Goal: Task Accomplishment & Management: Manage account settings

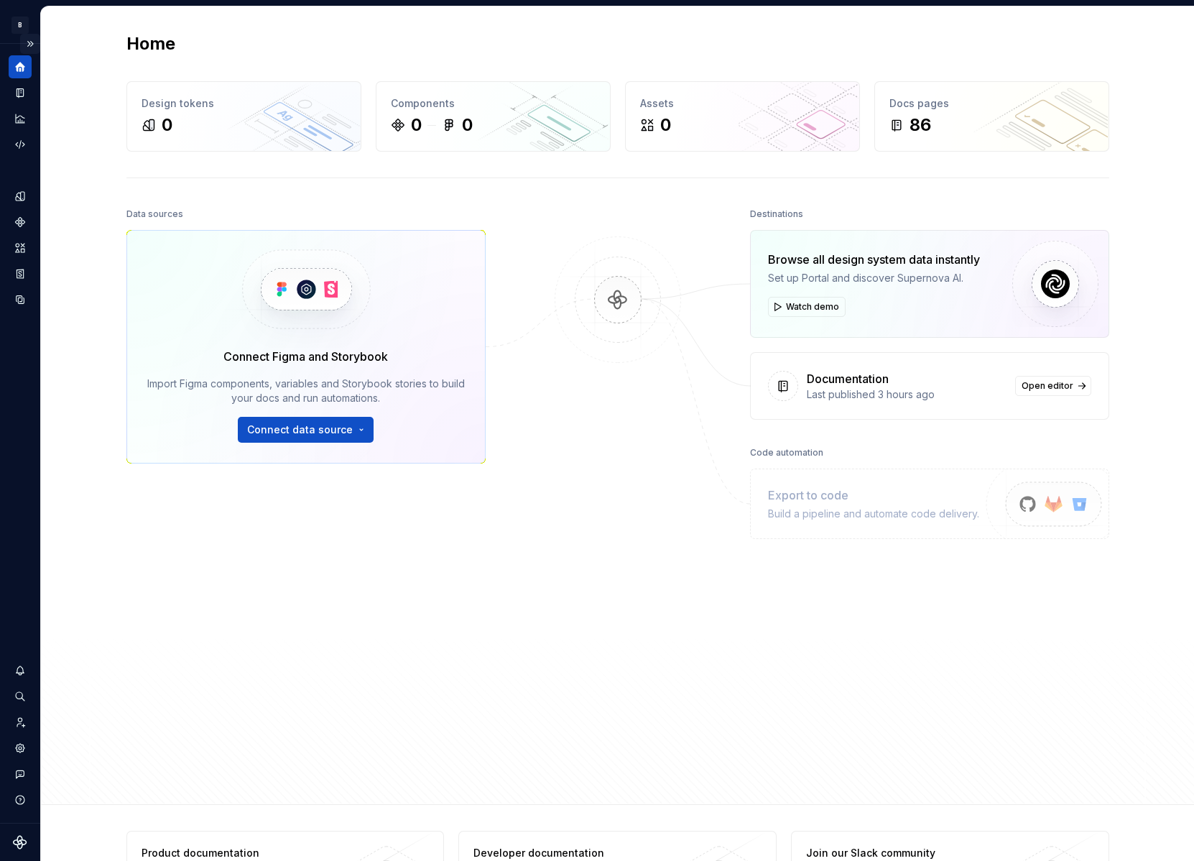
click at [31, 45] on button "Expand sidebar" at bounding box center [30, 44] width 20 height 20
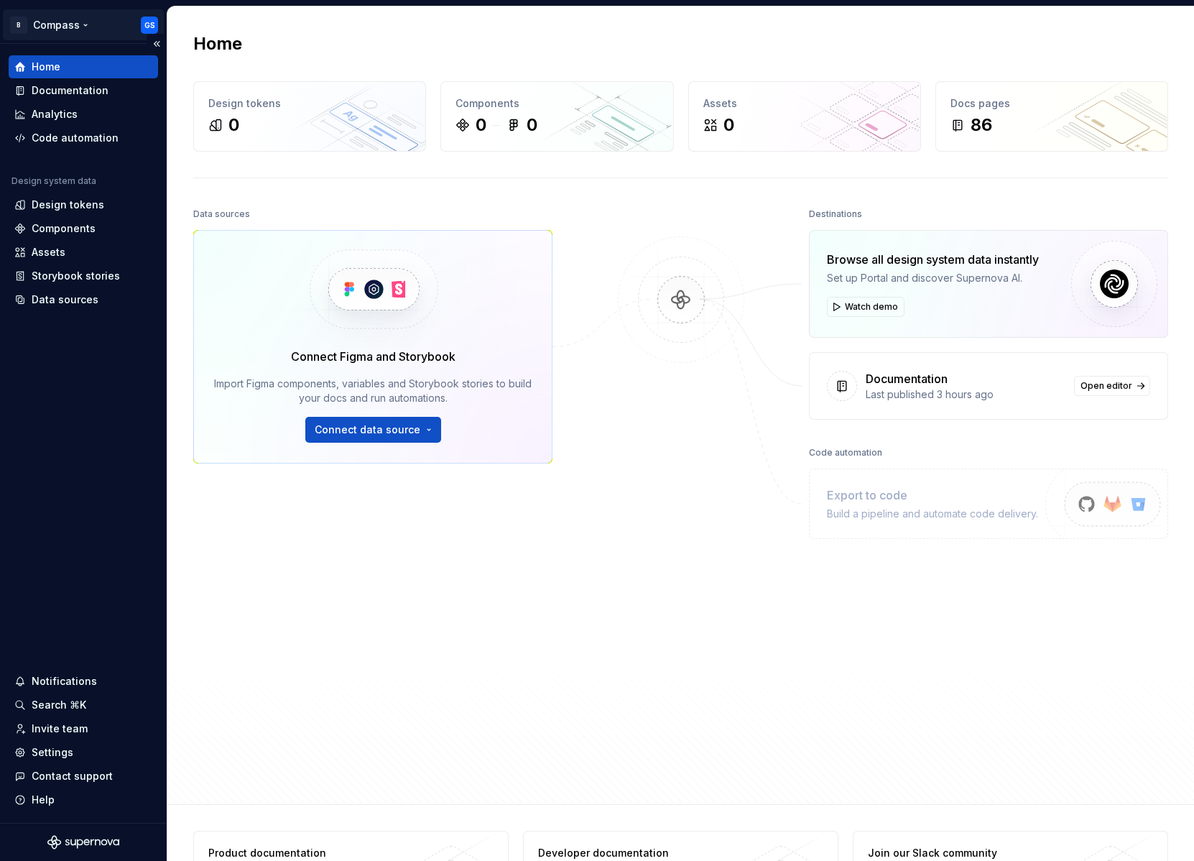
click at [77, 24] on html "B Compass GS Home Documentation Analytics Code automation Design system data De…" at bounding box center [597, 430] width 1194 height 861
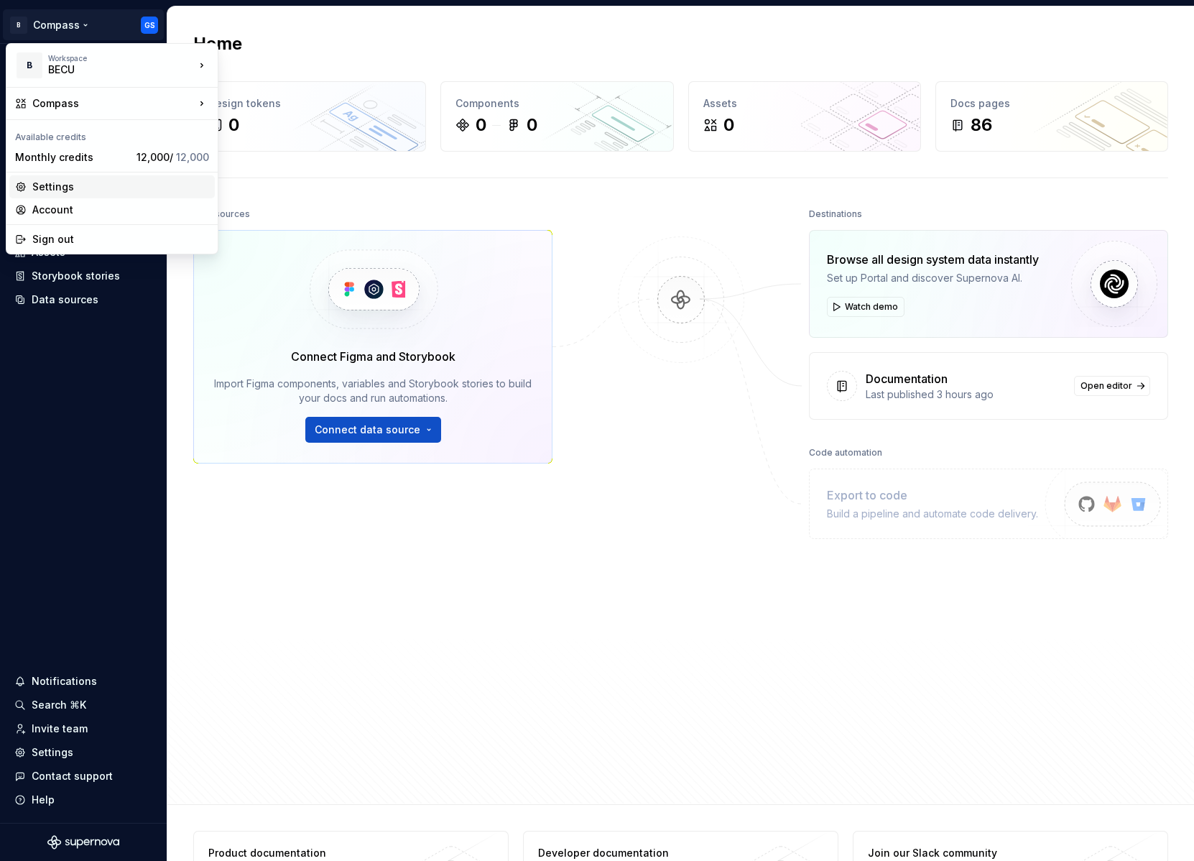
click at [68, 187] on div "Settings" at bounding box center [120, 187] width 177 height 14
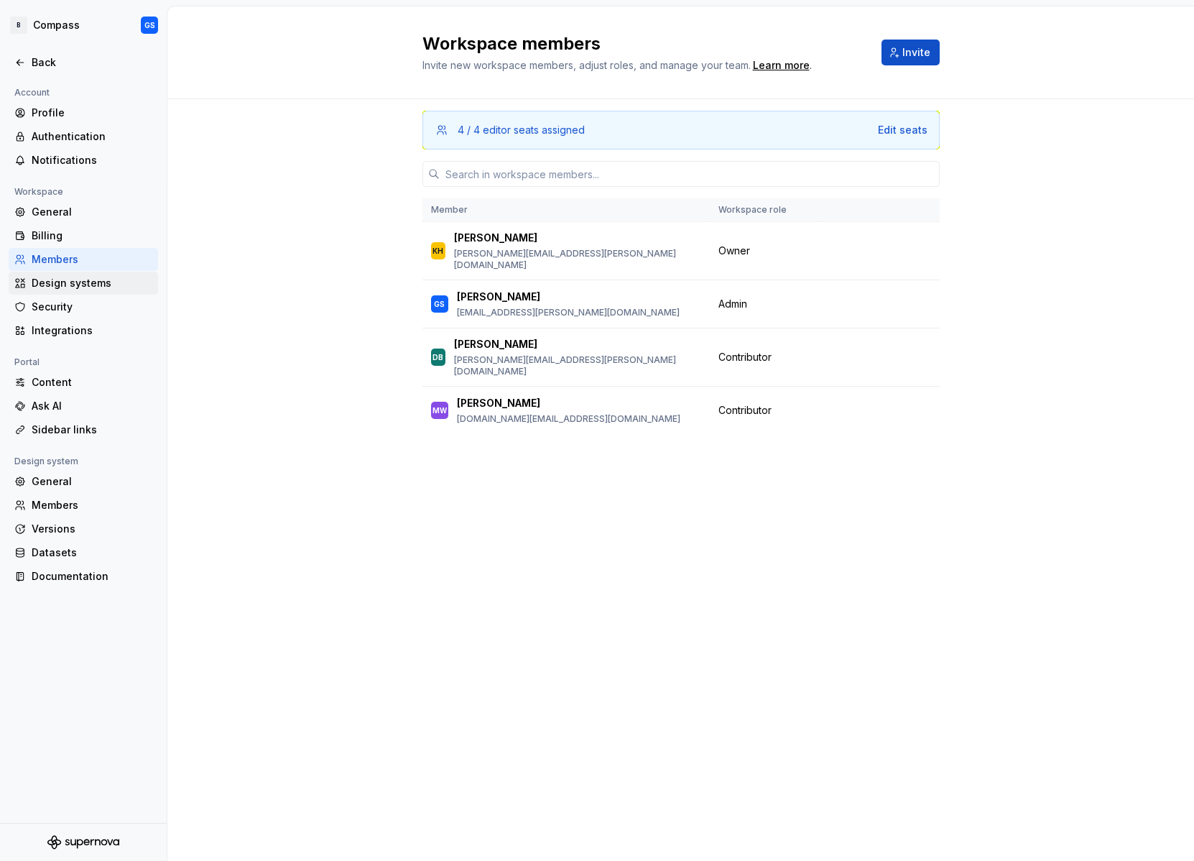
click at [88, 289] on div "Design systems" at bounding box center [92, 283] width 121 height 14
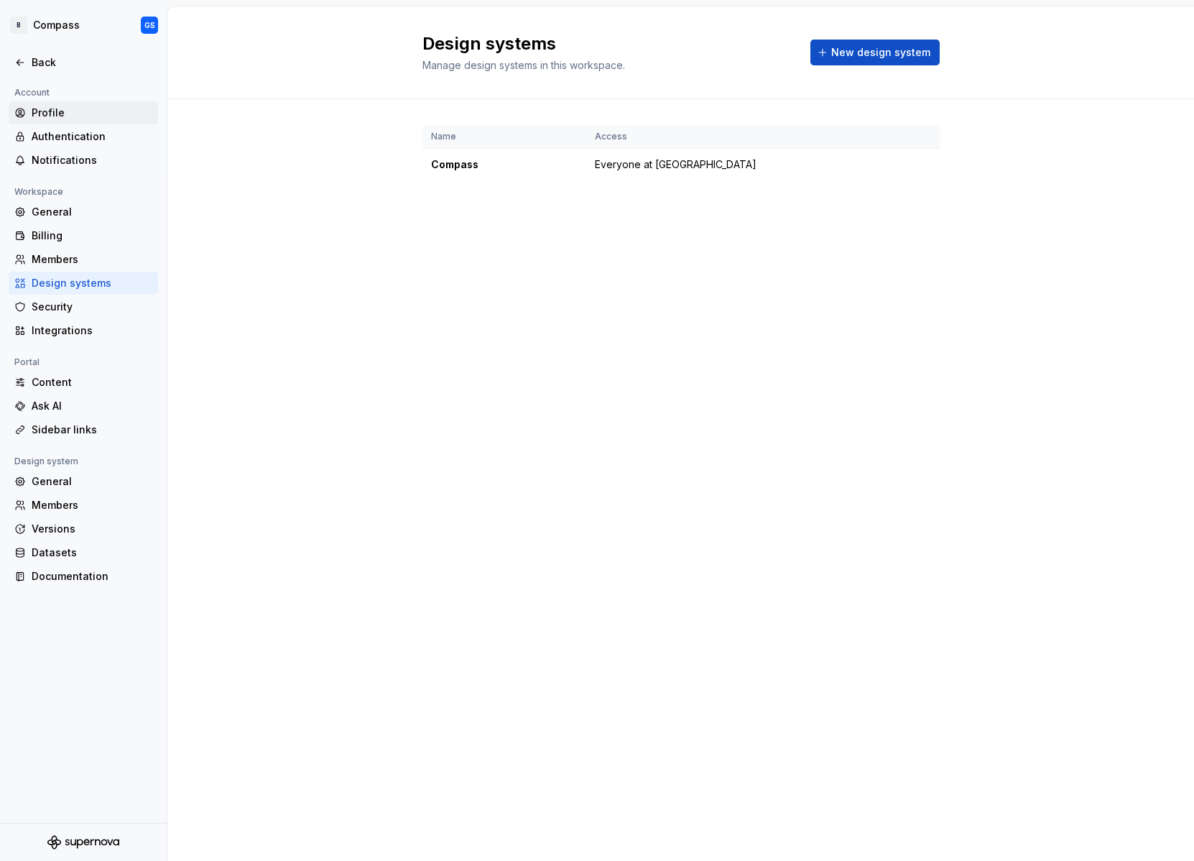
click at [57, 109] on div "Profile" at bounding box center [92, 113] width 121 height 14
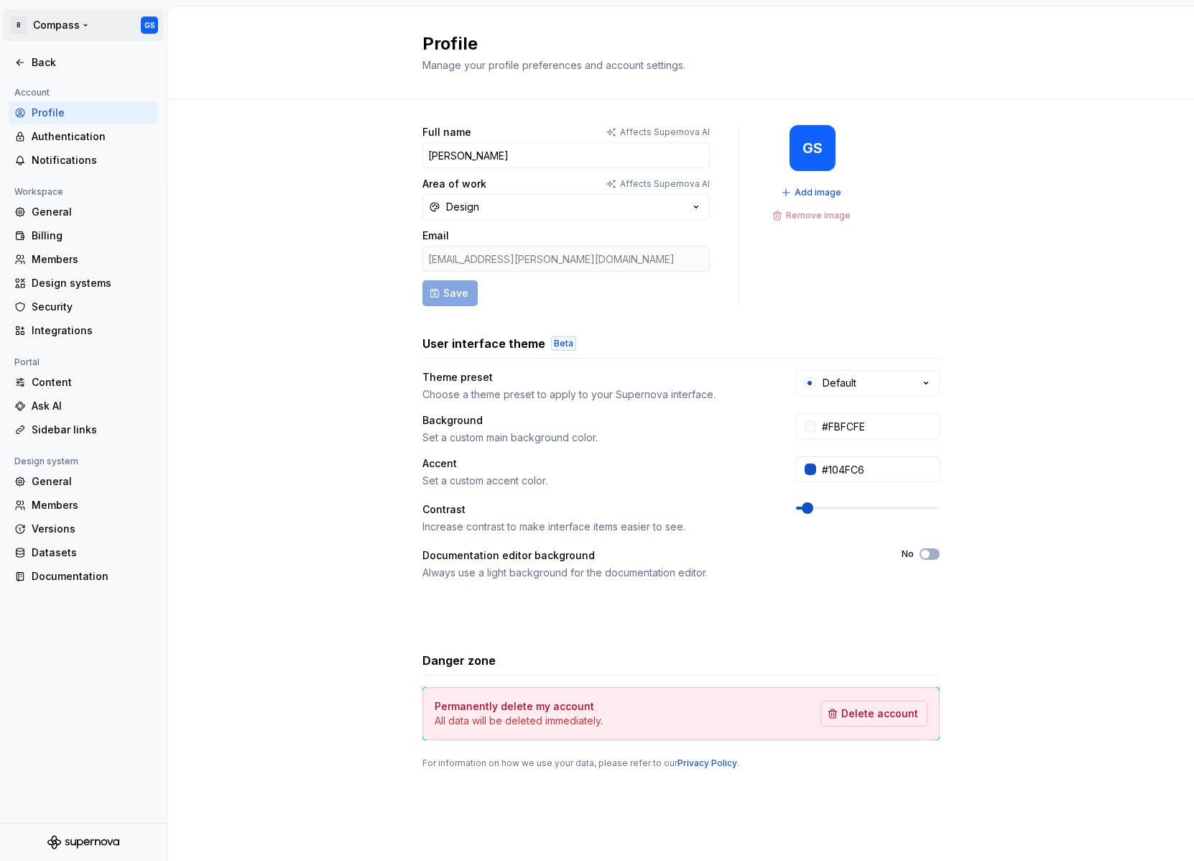
click at [23, 25] on html "B Compass GS Back Account Profile Authentication Notifications Workspace Genera…" at bounding box center [597, 430] width 1194 height 861
